Goal: Task Accomplishment & Management: Manage account settings

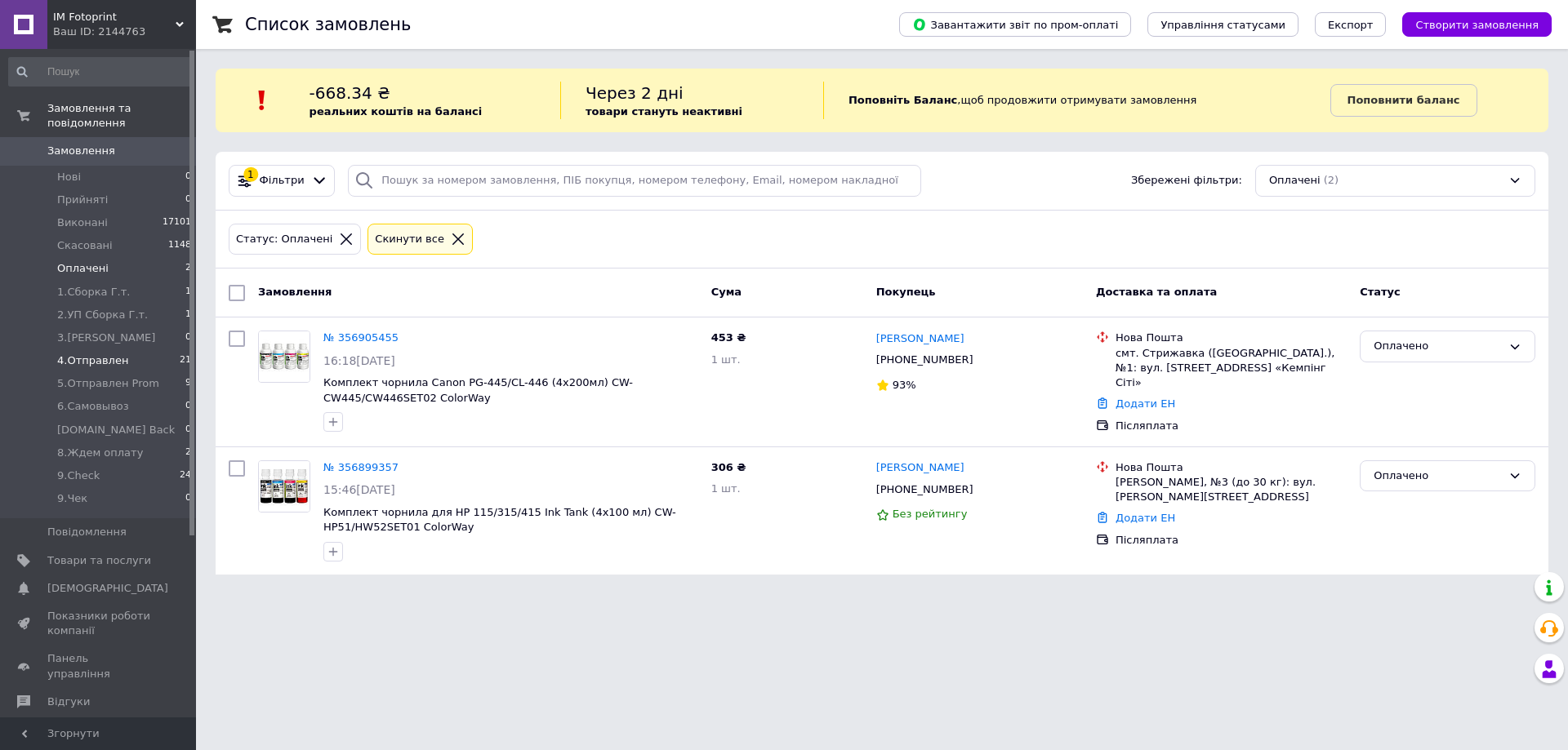
click at [96, 353] on span "4.Отправлен" at bounding box center [92, 361] width 71 height 14
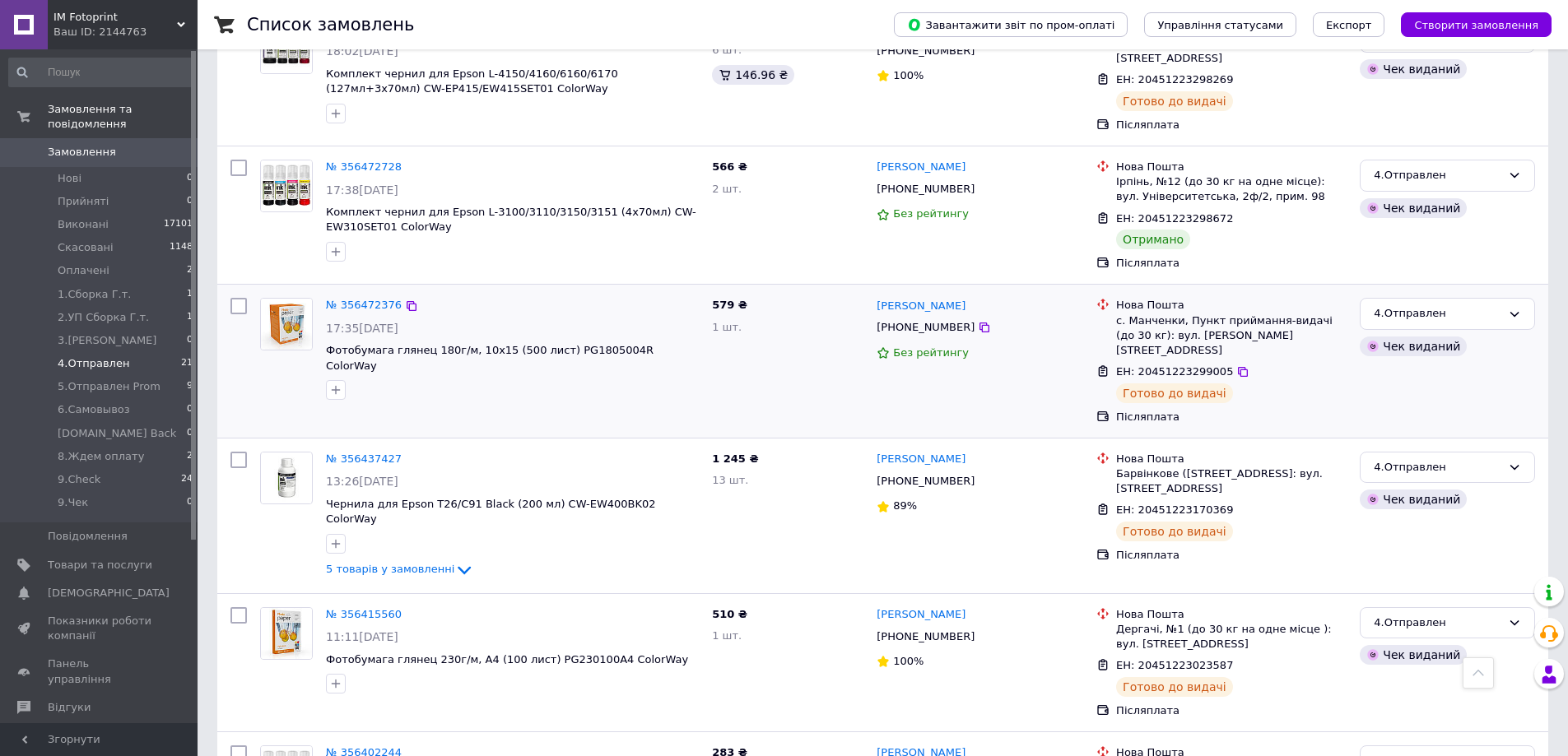
scroll to position [1583, 0]
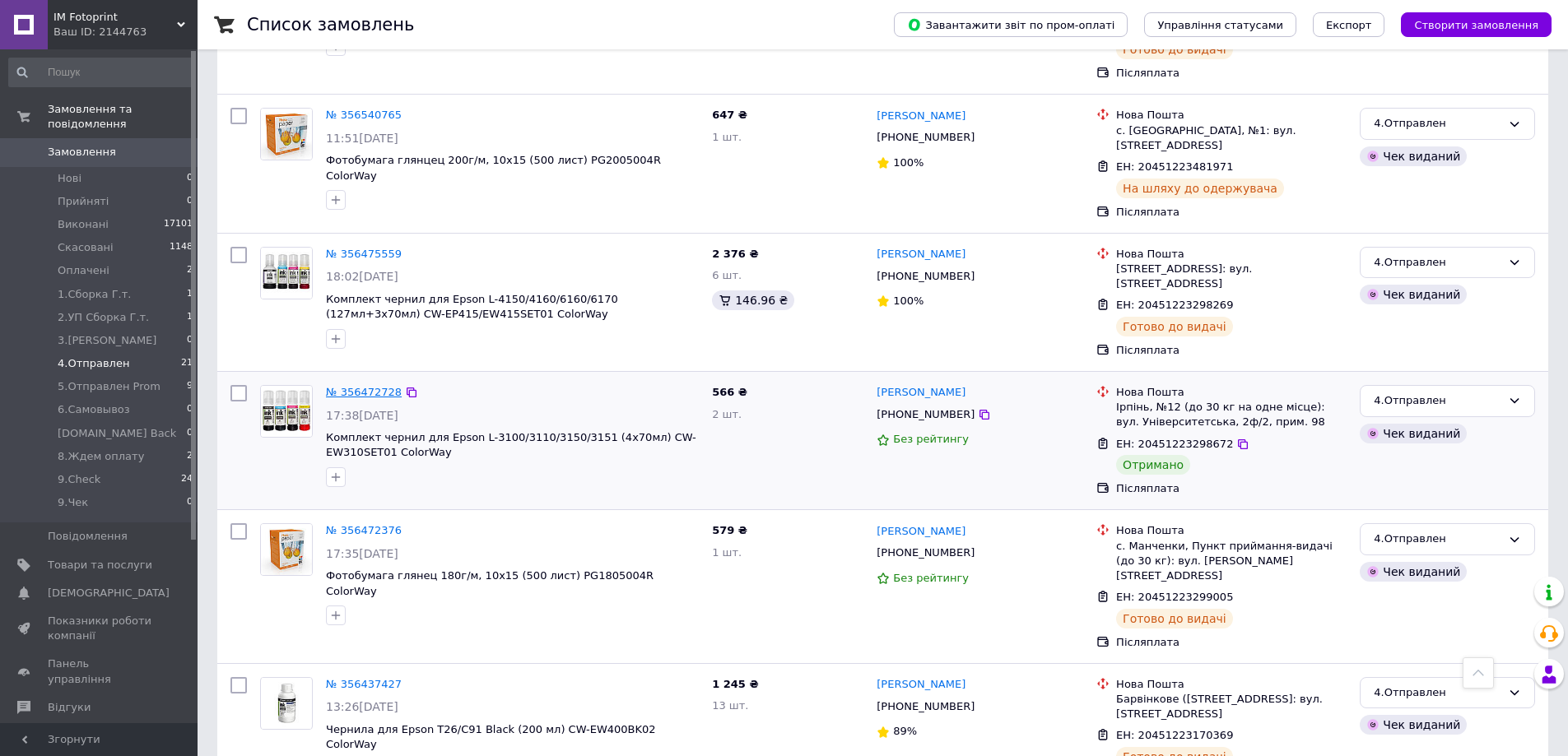
click at [372, 386] on link "№ 356472728" at bounding box center [364, 392] width 76 height 13
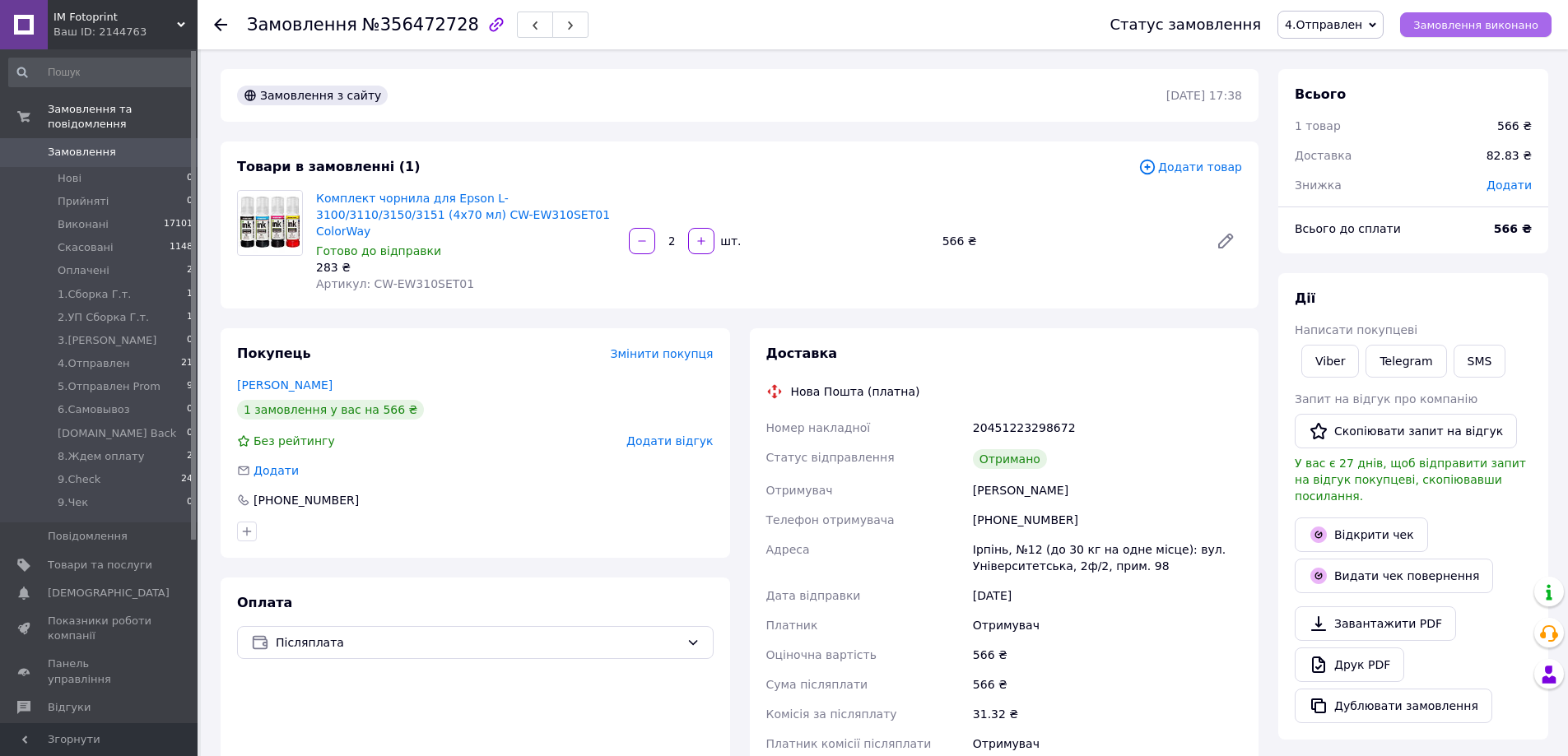
click at [1476, 14] on button "Замовлення виконано" at bounding box center [1476, 24] width 151 height 24
